Goal: Task Accomplishment & Management: Complete application form

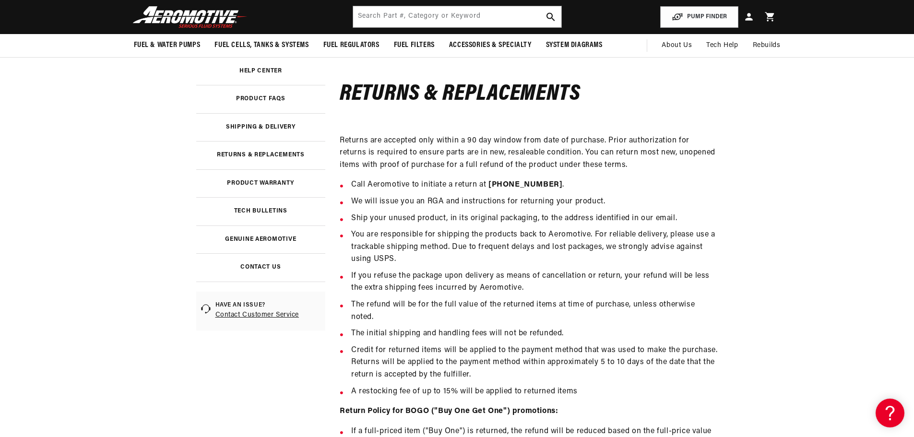
scroll to position [96, 0]
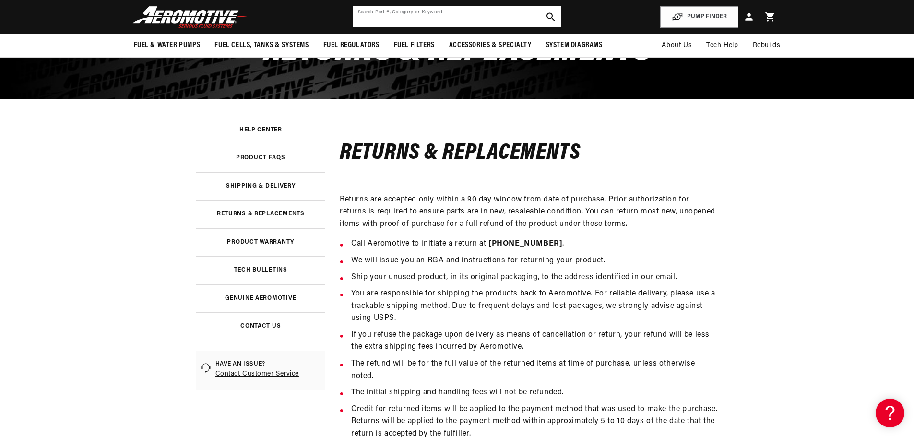
click at [466, 14] on input "text" at bounding box center [457, 16] width 208 height 21
type input "return goods authorizatoin"
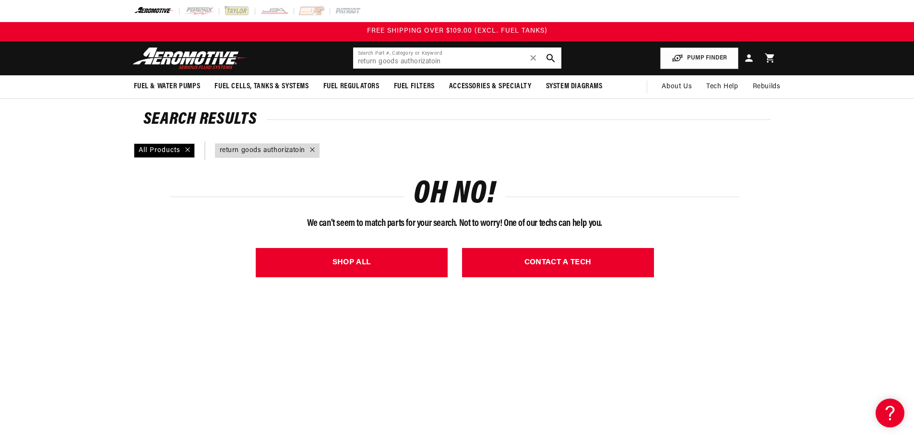
click at [456, 59] on input "return goods authorizatoin" at bounding box center [457, 58] width 208 height 21
drag, startPoint x: 448, startPoint y: 62, endPoint x: 430, endPoint y: 66, distance: 18.2
click at [430, 66] on input "return goods authorizatoin" at bounding box center [457, 58] width 208 height 21
type input "return goods authorization"
click at [685, 89] on span "About Us" at bounding box center [677, 86] width 30 height 7
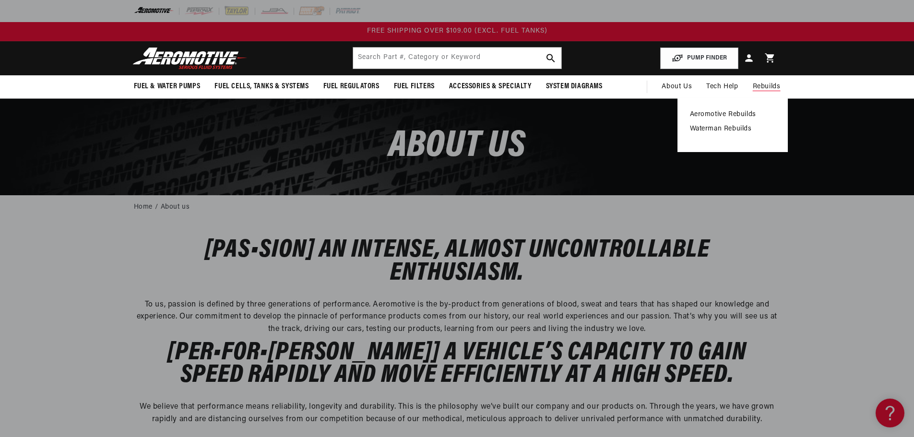
click at [740, 116] on link "Aeromotive Rebuilds" at bounding box center [732, 114] width 85 height 9
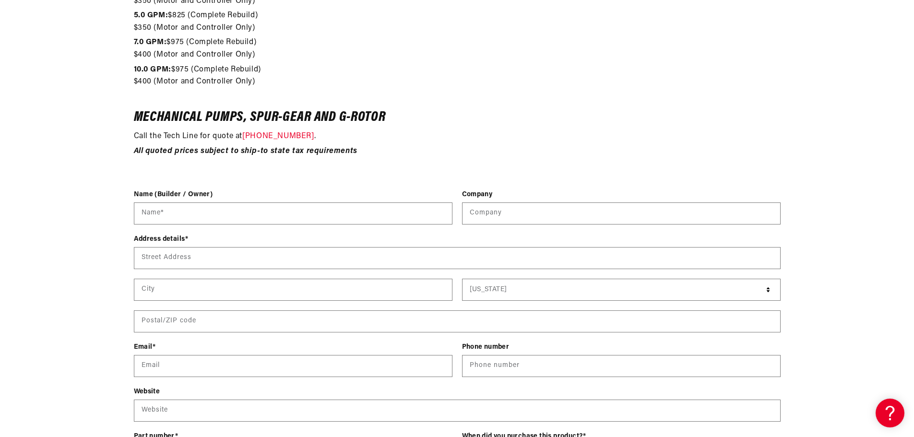
scroll to position [1200, 0]
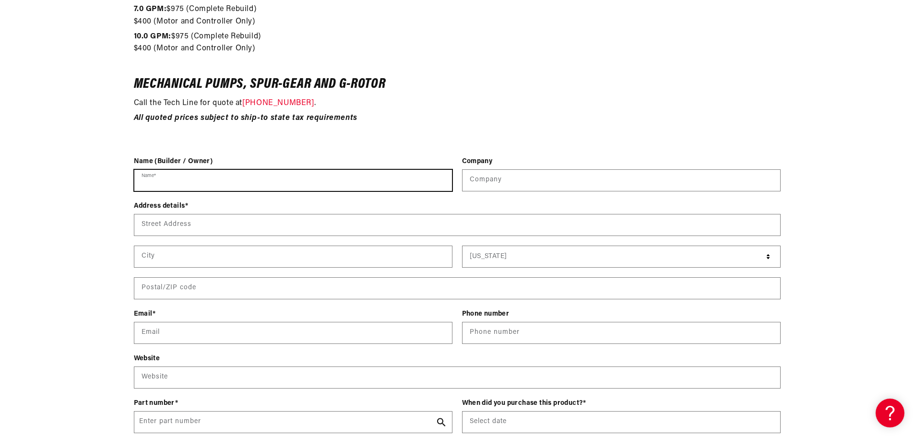
click at [179, 179] on input "Name *" at bounding box center [293, 180] width 318 height 21
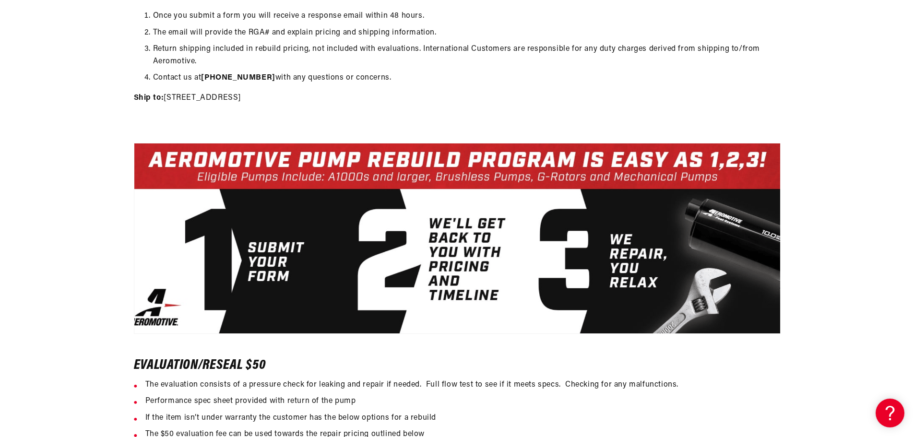
scroll to position [384, 0]
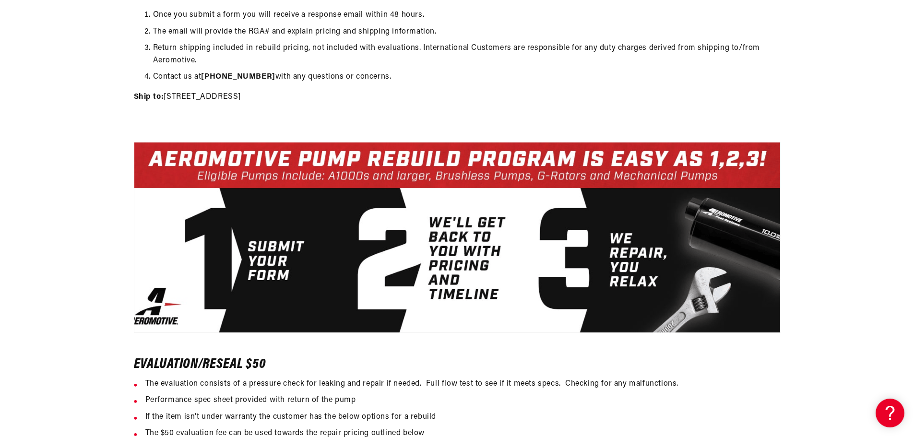
click at [205, 259] on img at bounding box center [457, 237] width 647 height 191
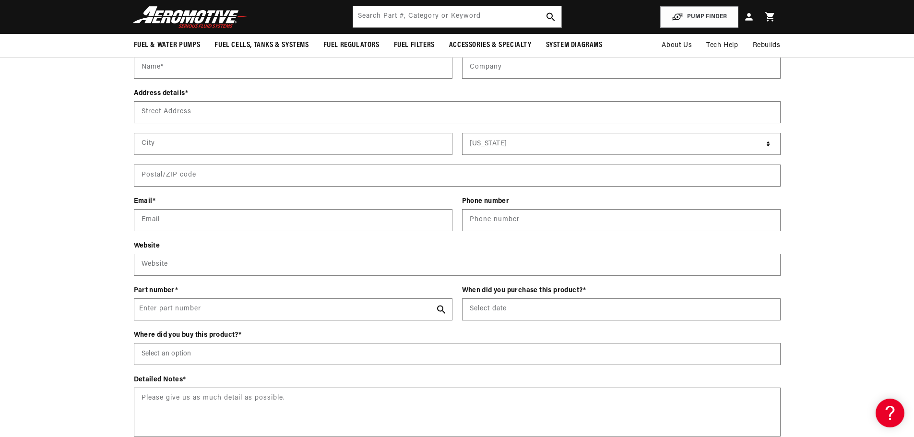
scroll to position [1296, 0]
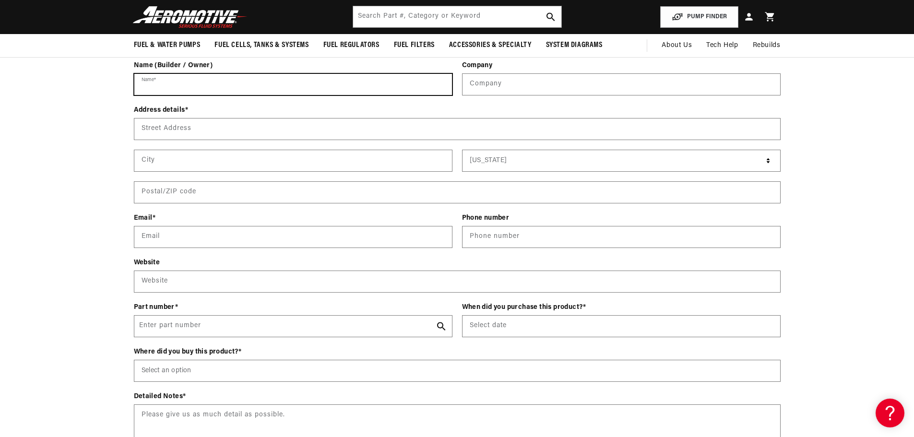
click at [160, 86] on input "Name *" at bounding box center [293, 84] width 318 height 21
type input "[PERSON_NAME]"
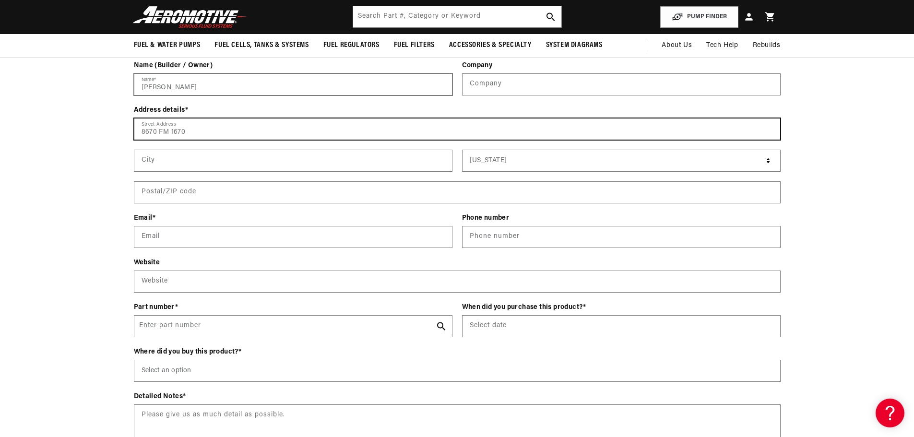
type input "8670 FM 1670"
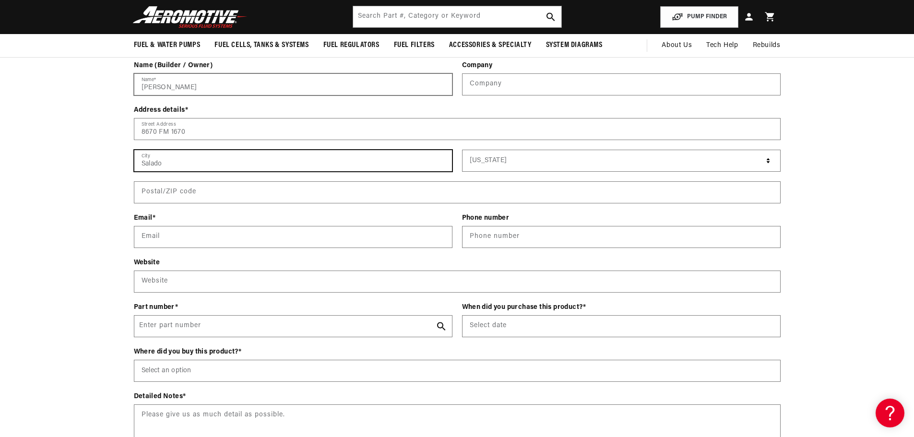
type input "Salado"
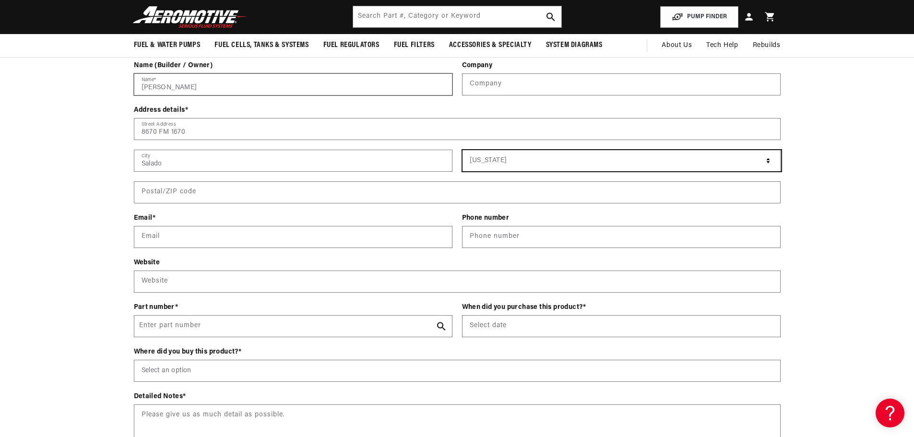
select select "[US_STATE]"
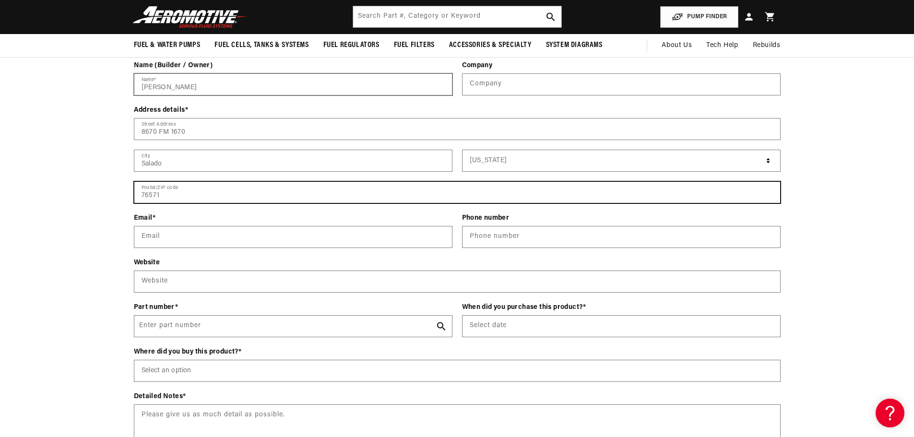
type input "76571"
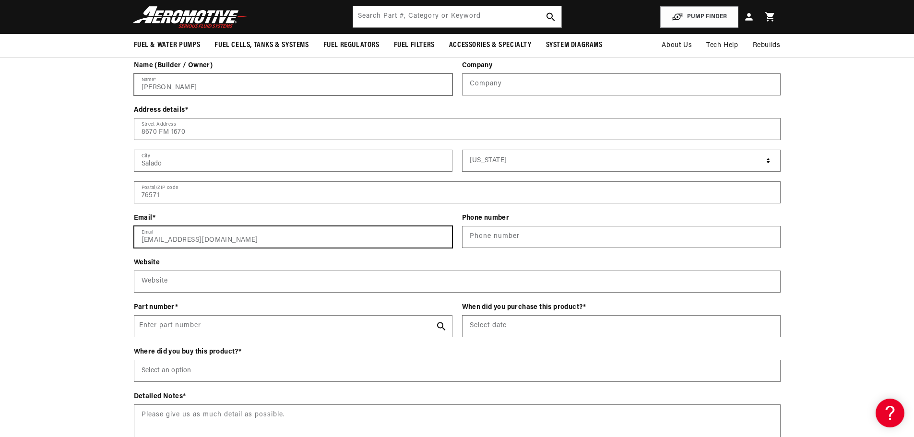
type input "[EMAIL_ADDRESS][DOMAIN_NAME]"
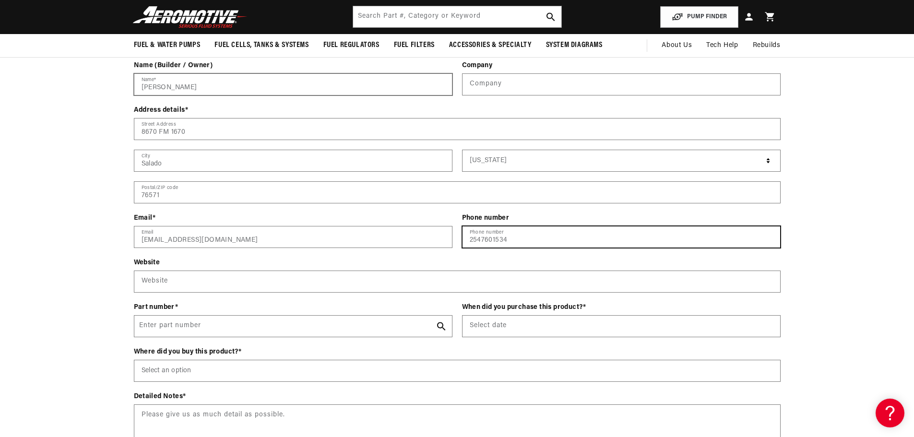
type input "2547601534"
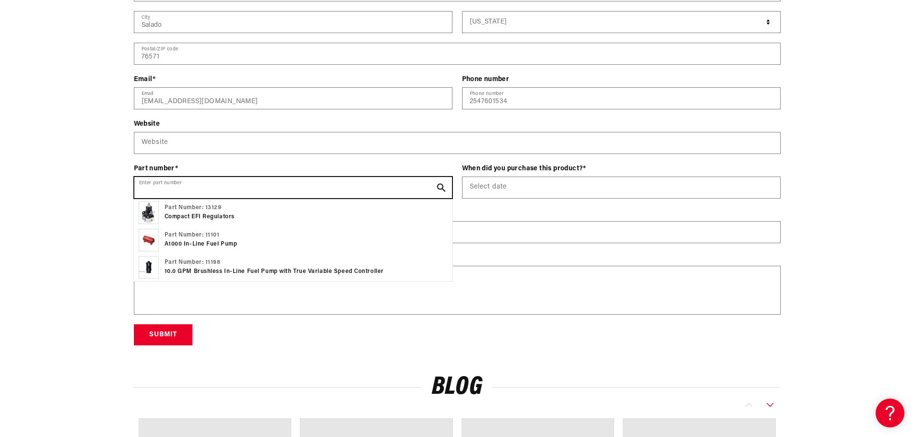
scroll to position [1439, 0]
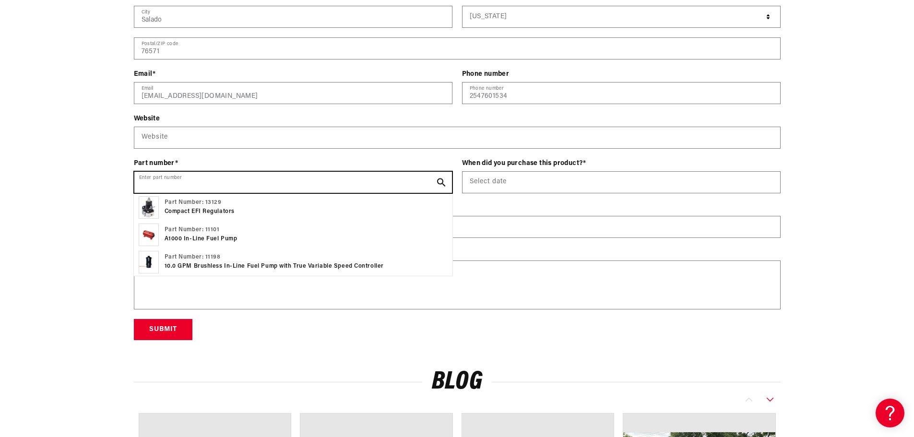
click at [178, 186] on input "Enter part number" at bounding box center [293, 182] width 318 height 21
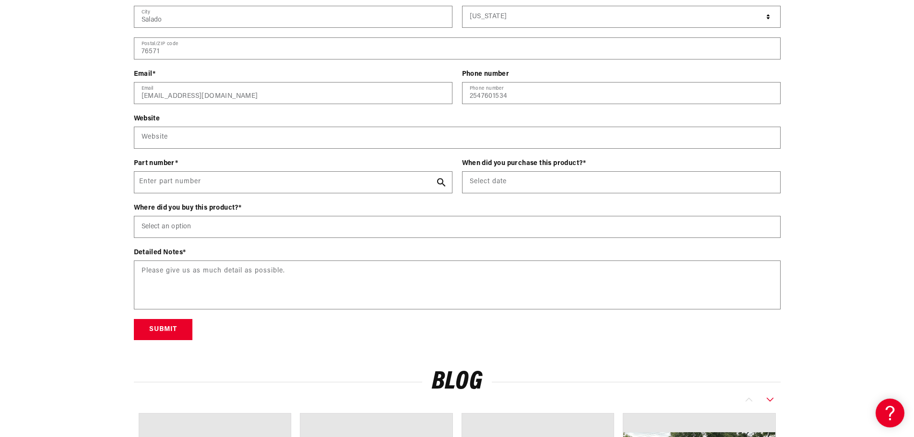
click at [78, 181] on div "Contact form Name (Builder / Owner) [PERSON_NAME] Name * Company Company Addres…" at bounding box center [457, 129] width 914 height 424
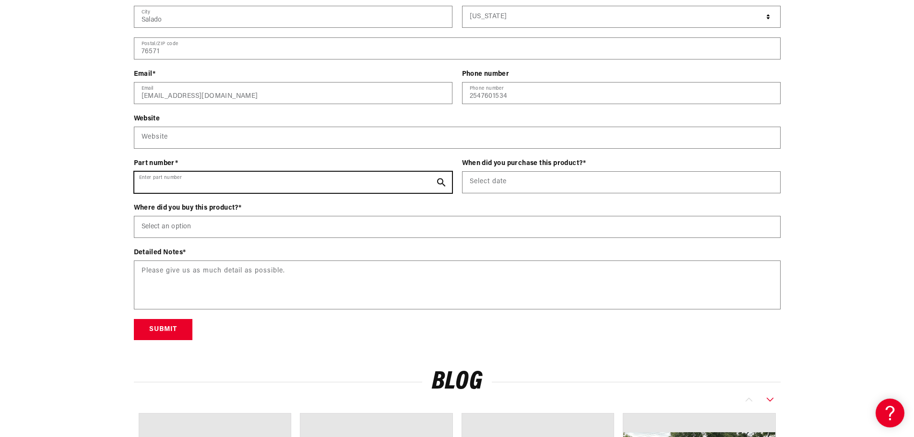
click at [176, 179] on input "Enter part number" at bounding box center [293, 182] width 318 height 21
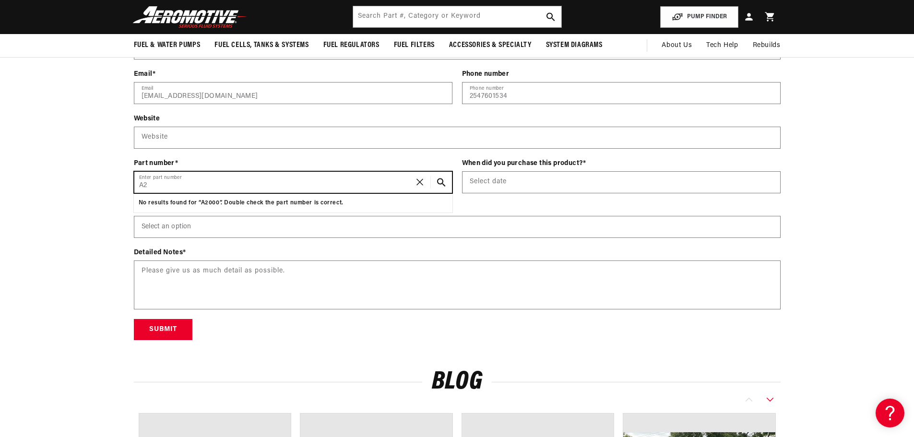
type input "A"
type input "2000"
drag, startPoint x: 141, startPoint y: 182, endPoint x: 102, endPoint y: 183, distance: 38.9
click at [102, 183] on div "Contact form Name (Builder / Owner) [PERSON_NAME] Name * Company Company Addres…" at bounding box center [457, 129] width 914 height 424
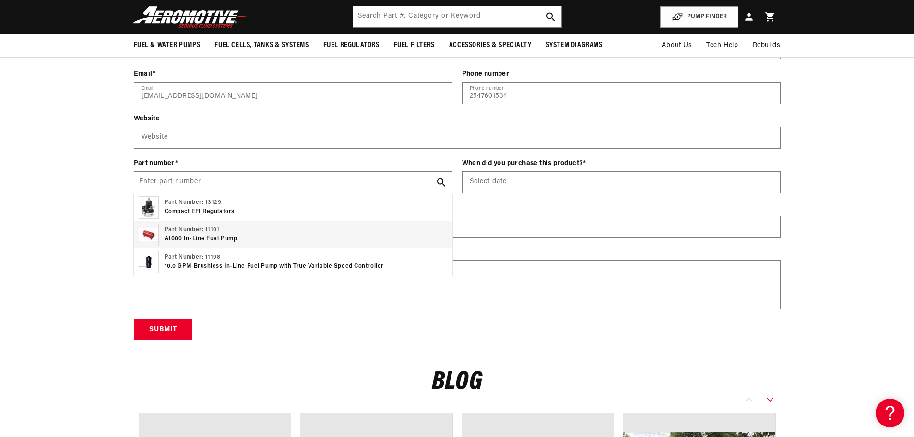
click at [203, 239] on p "A1000 In-Line Fuel Pump" at bounding box center [201, 239] width 73 height 9
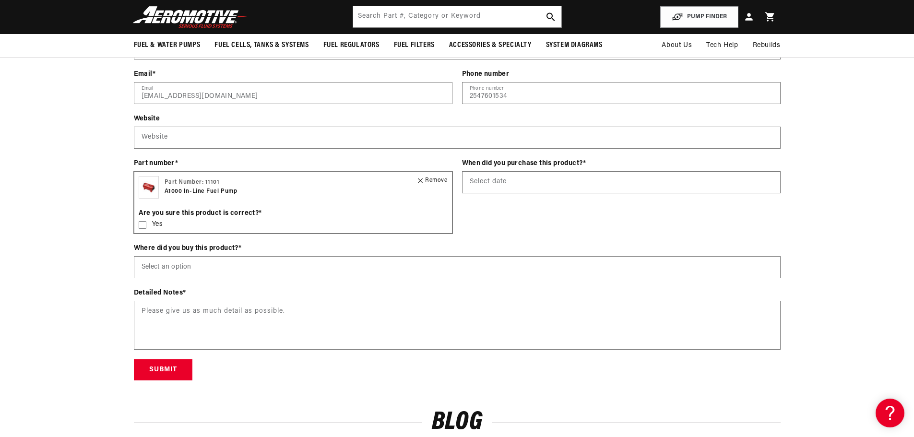
click at [435, 180] on div "Remove" at bounding box center [432, 180] width 29 height 9
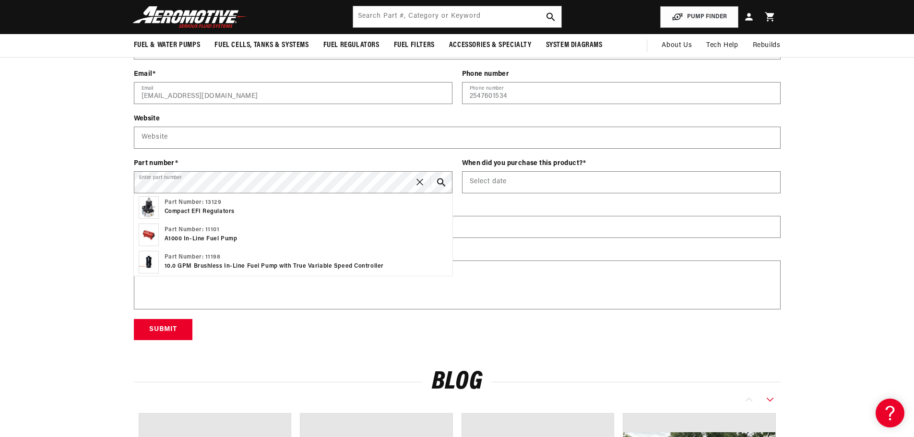
click at [104, 189] on div "Contact form Name (Builder / Owner) [PERSON_NAME] Name * Company Company Addres…" at bounding box center [457, 129] width 914 height 424
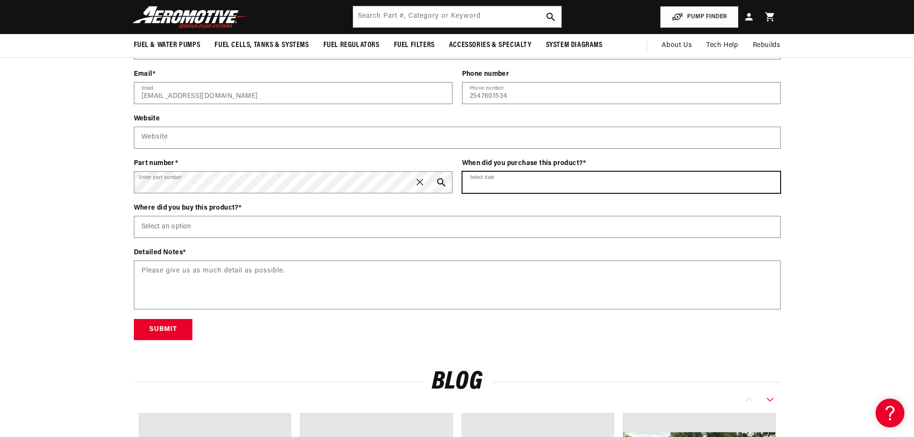
click at [503, 180] on input "text" at bounding box center [622, 182] width 318 height 21
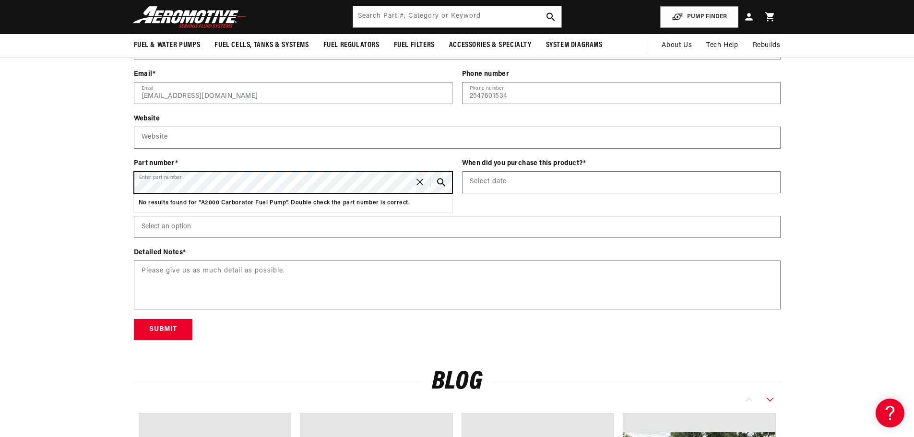
click at [126, 184] on div "Contact form Name (Builder / Owner) [PERSON_NAME] Name * Company Company Addres…" at bounding box center [457, 129] width 695 height 424
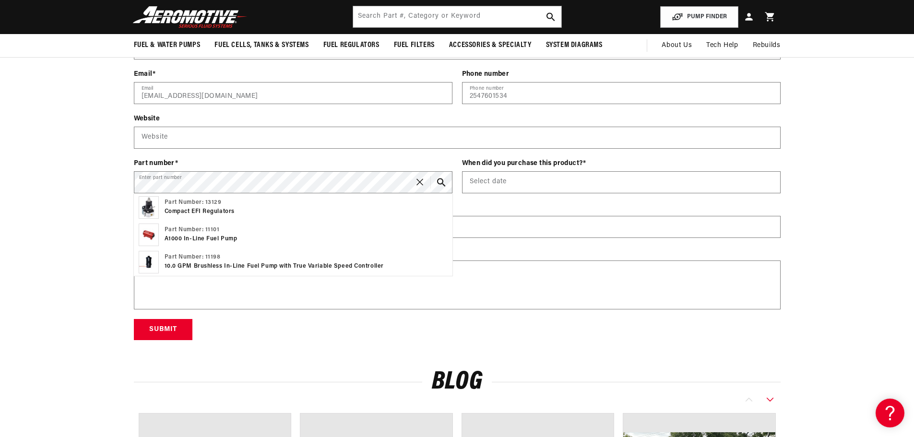
click at [111, 203] on div "Contact form Name (Builder / Owner) [PERSON_NAME] Name * Company Company Addres…" at bounding box center [457, 129] width 695 height 424
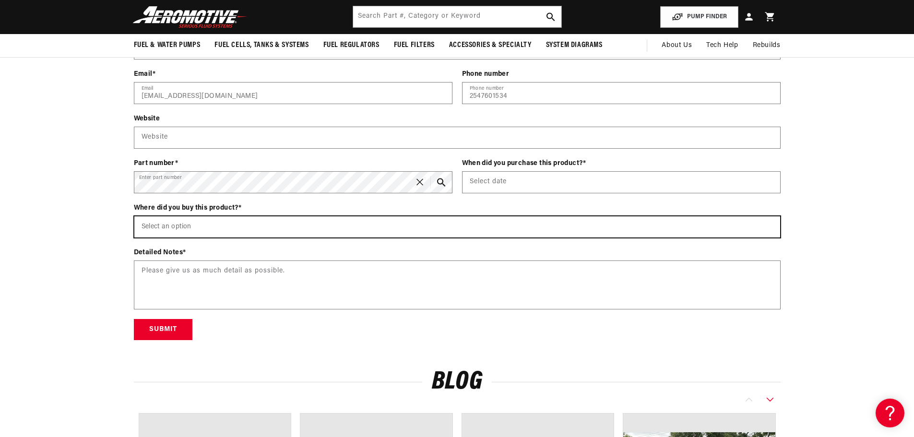
click at [200, 231] on select "Select an option [DOMAIN_NAME] Wholesale Dealer (e.g., Summit, JEGS, etc.) Amaz…" at bounding box center [457, 226] width 646 height 21
select select "Wholesale Dealer (e.g., Summit, JEGS, etc.)"
click at [134, 216] on select "Select an option [DOMAIN_NAME] Wholesale Dealer (e.g., Summit, JEGS, etc.) Amaz…" at bounding box center [457, 226] width 646 height 21
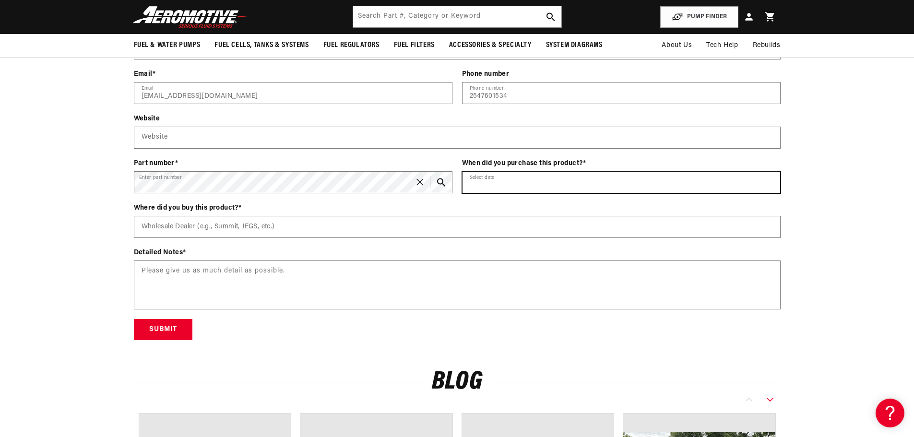
click at [505, 177] on input "text" at bounding box center [622, 182] width 318 height 21
click at [473, 209] on icon at bounding box center [472, 208] width 15 height 15
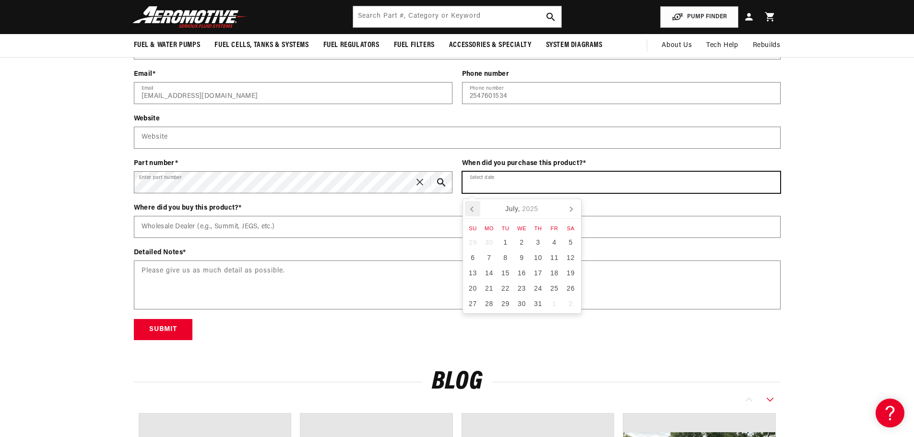
click at [473, 209] on icon at bounding box center [472, 208] width 15 height 15
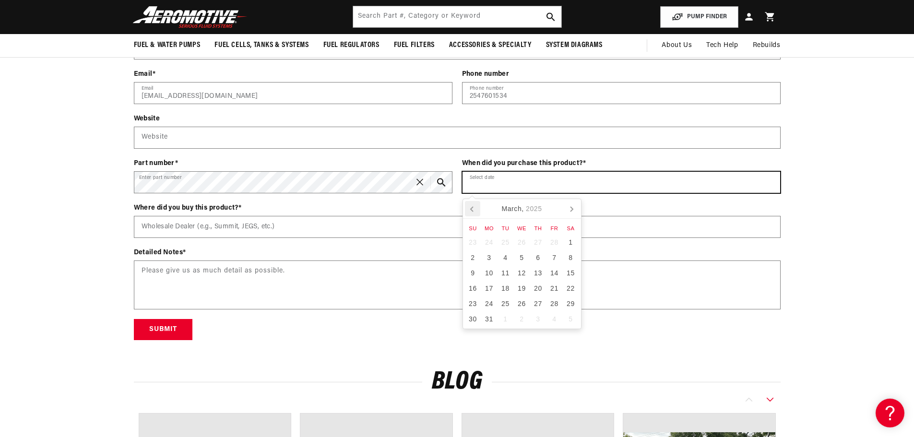
click at [473, 209] on icon at bounding box center [472, 208] width 15 height 15
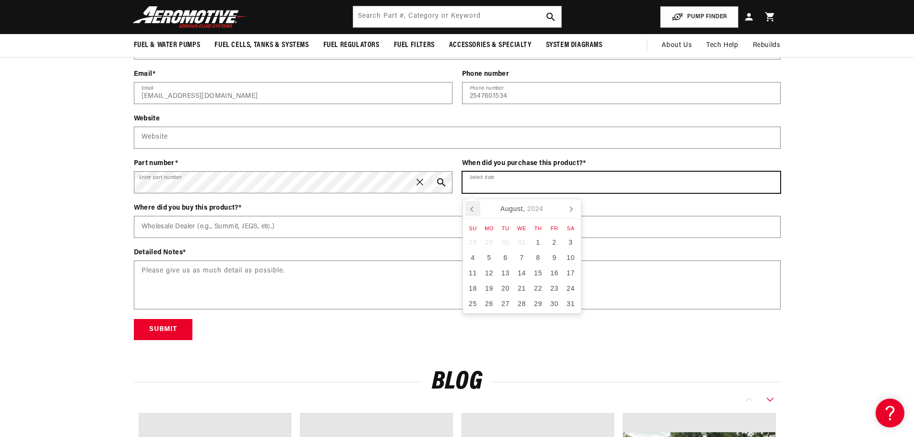
click at [473, 209] on icon at bounding box center [472, 208] width 15 height 15
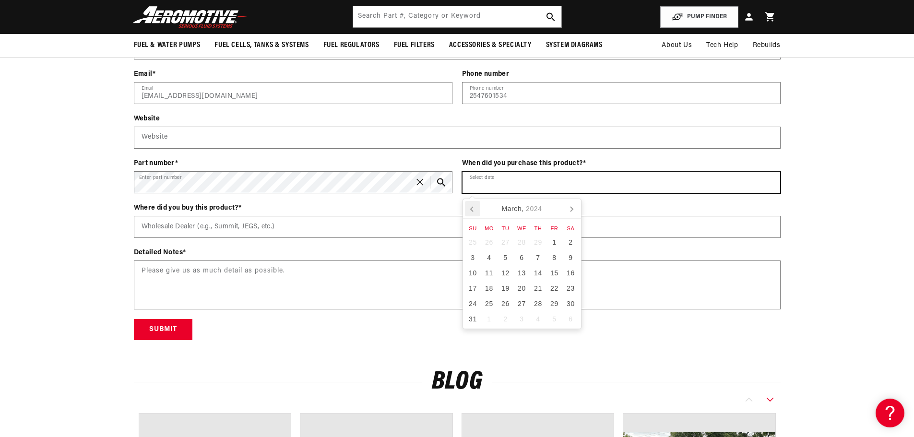
click at [473, 209] on icon at bounding box center [472, 208] width 15 height 15
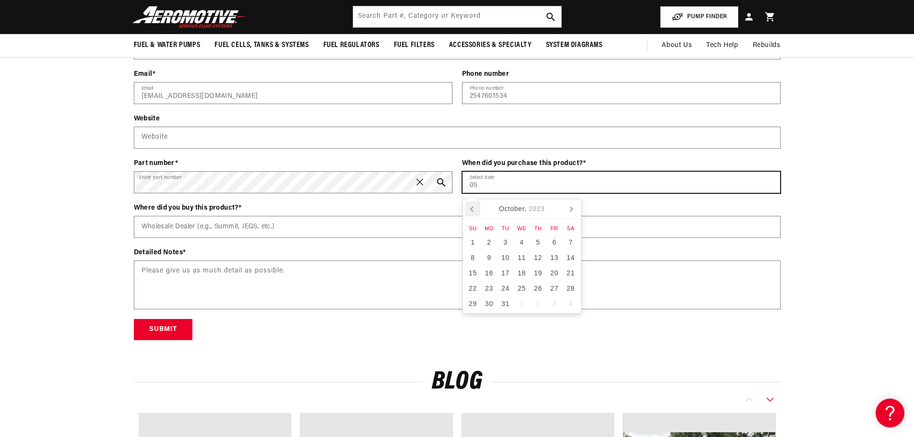
type input "0"
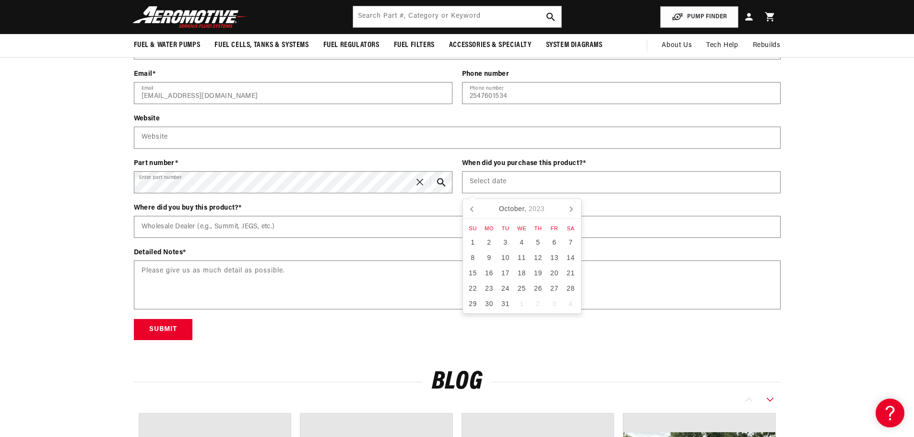
click at [91, 208] on div "Contact form Name (Builder / Owner) [PERSON_NAME] Name * Company Company Addres…" at bounding box center [457, 129] width 914 height 424
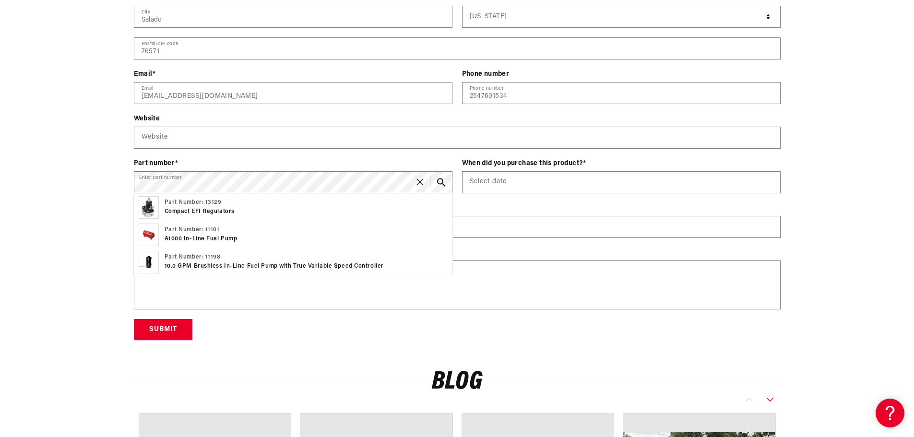
click at [106, 195] on div "Contact form Name (Builder / Owner) [PERSON_NAME] Name * Company Company Addres…" at bounding box center [457, 129] width 914 height 424
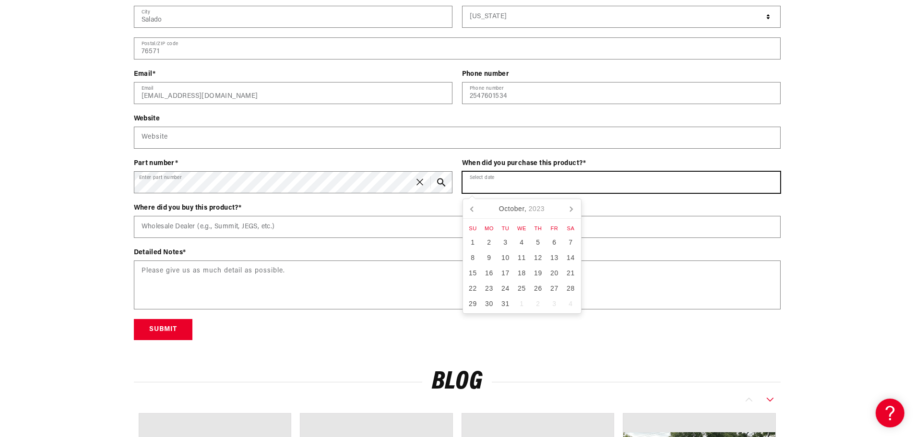
click at [522, 182] on input "text" at bounding box center [622, 182] width 318 height 21
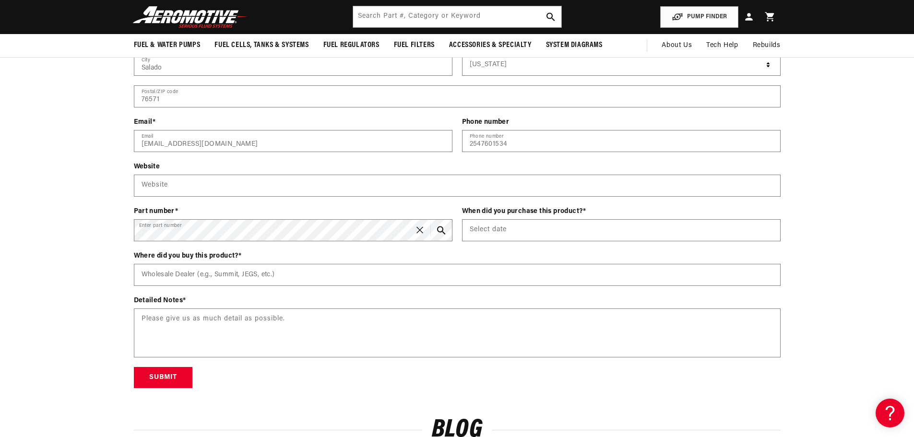
click at [110, 211] on div "Contact form Name (Builder / Owner) [PERSON_NAME] Name * Company Company Addres…" at bounding box center [457, 176] width 695 height 424
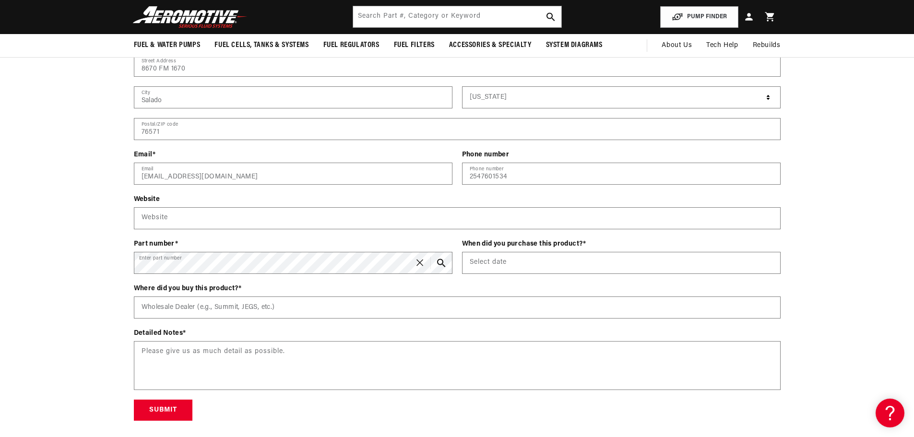
scroll to position [1343, 0]
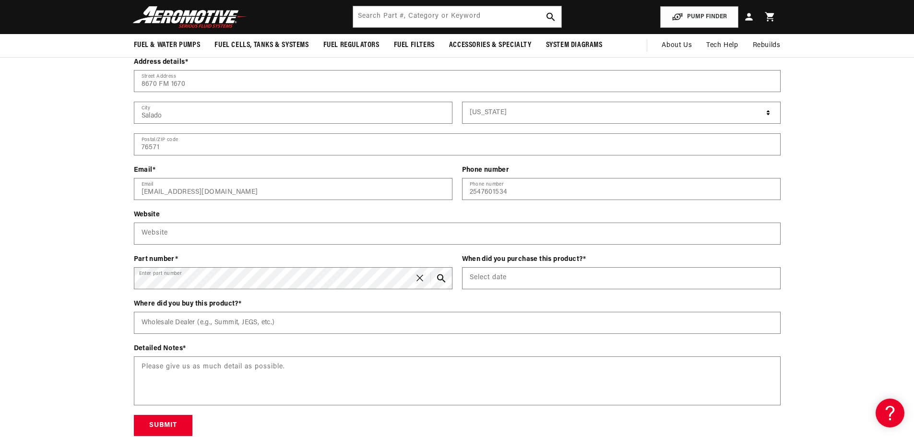
click at [105, 275] on div "Contact form Name (Builder / Owner) [PERSON_NAME] Name * Company Company Addres…" at bounding box center [457, 224] width 914 height 424
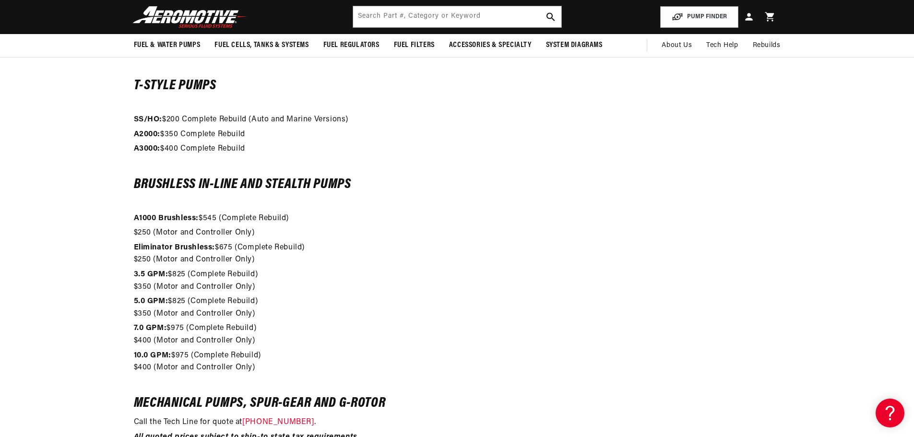
scroll to position [864, 0]
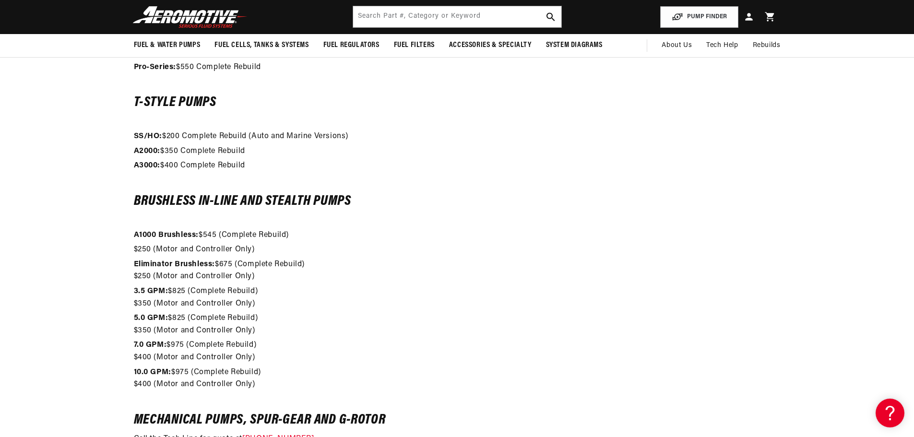
drag, startPoint x: 130, startPoint y: 151, endPoint x: 273, endPoint y: 149, distance: 142.5
click at [273, 149] on div "Evaluation/Reseal $50 The evaluation consists of a pressure check for leaking a…" at bounding box center [457, 77] width 695 height 830
click at [243, 154] on p "A2000: $350 Complete Rebuild" at bounding box center [457, 151] width 647 height 12
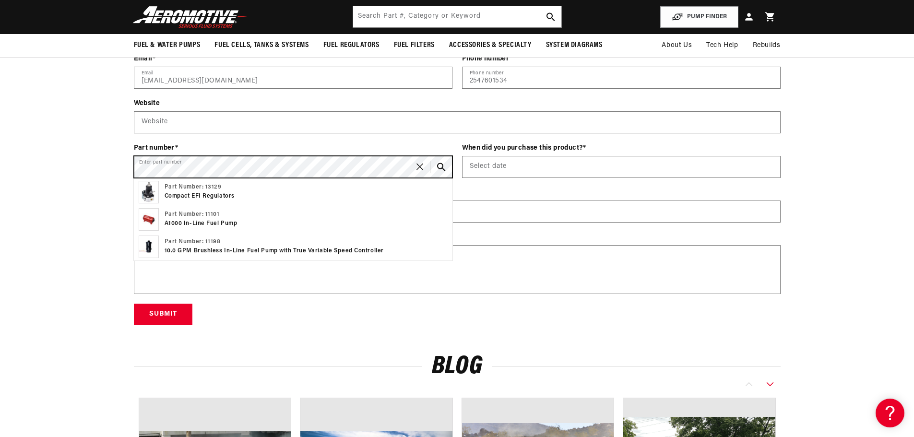
scroll to position [1439, 0]
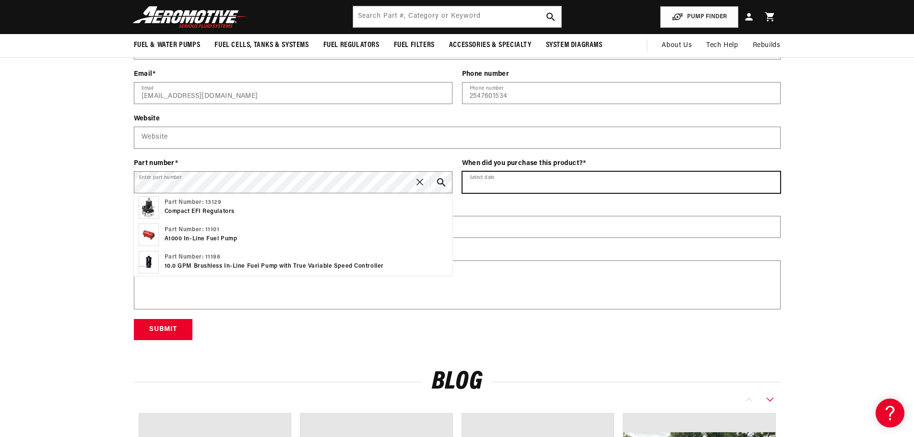
click at [509, 180] on input "text" at bounding box center [622, 182] width 318 height 21
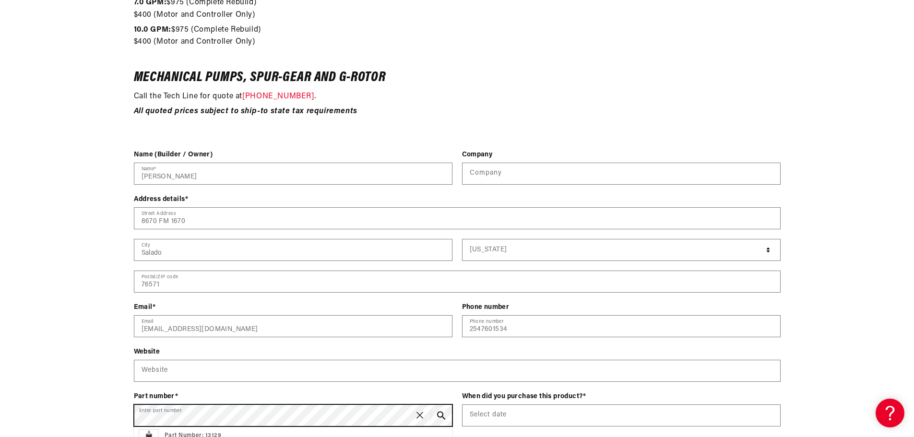
scroll to position [1296, 0]
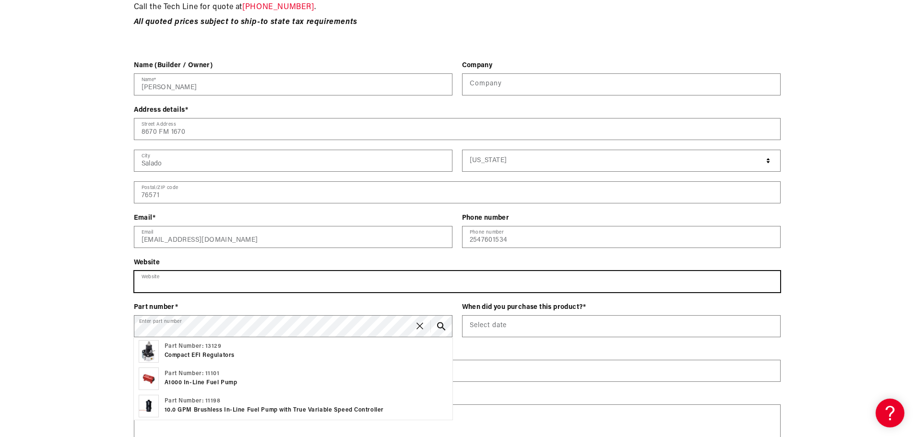
click at [171, 277] on input "text" at bounding box center [457, 281] width 646 height 21
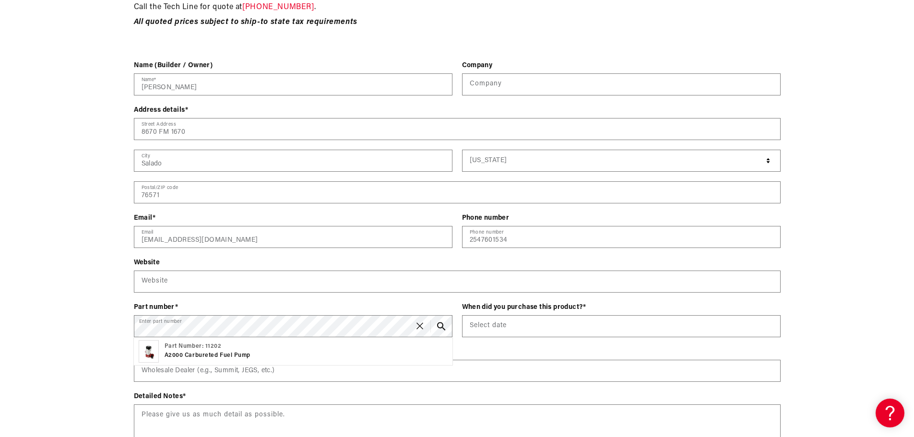
click at [83, 267] on div "Contact form Name (Builder / Owner) [PERSON_NAME] Name * Company Company Addres…" at bounding box center [457, 272] width 914 height 424
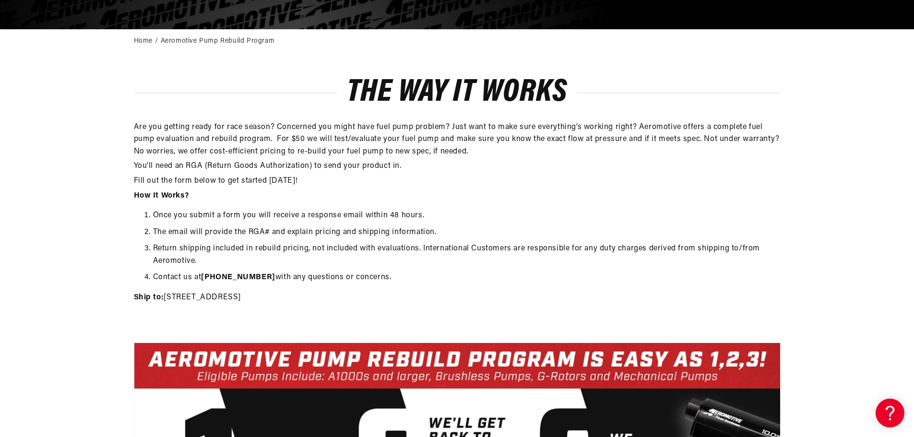
scroll to position [192, 0]
